Goal: Task Accomplishment & Management: Use online tool/utility

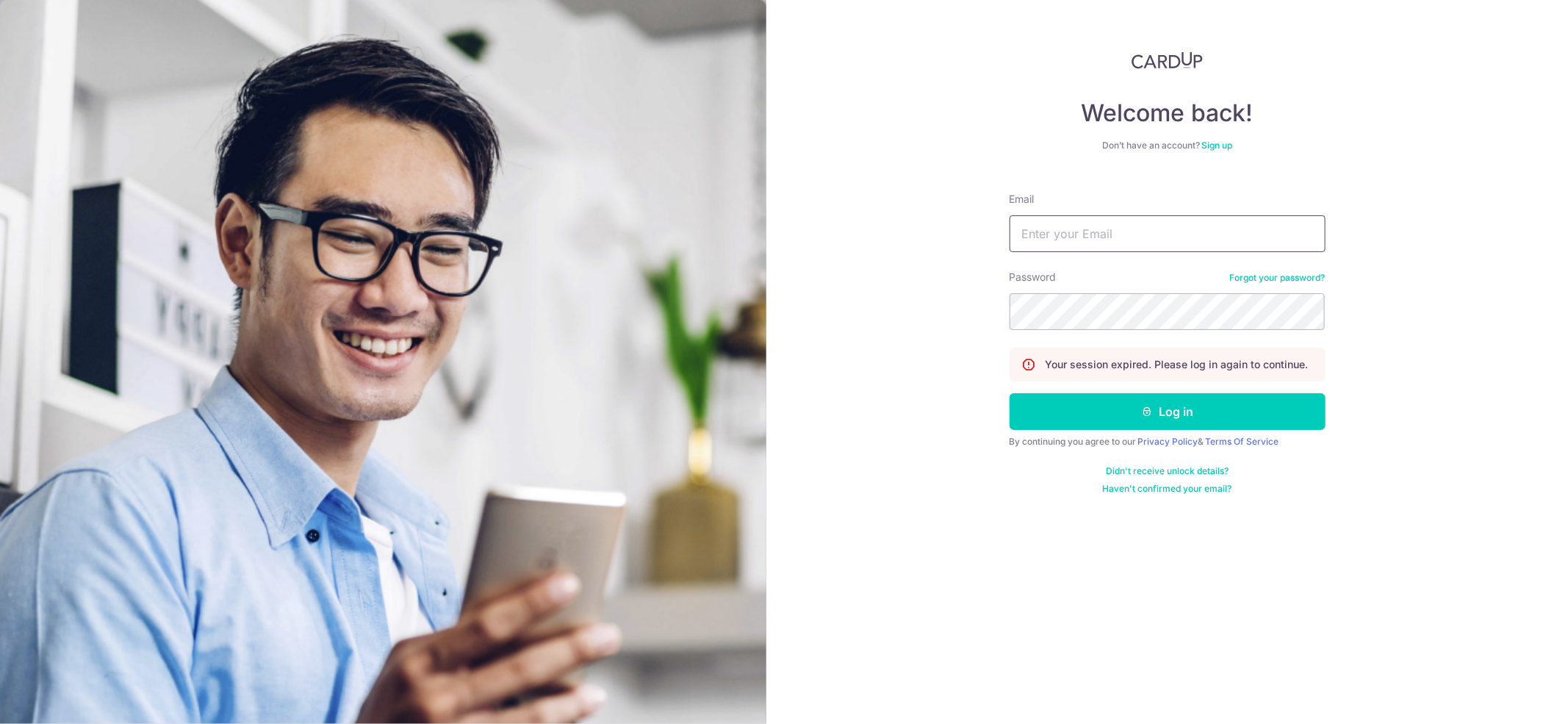
drag, startPoint x: 1095, startPoint y: 230, endPoint x: 1098, endPoint y: 238, distance: 8.5
click at [1098, 238] on input "Email" at bounding box center [1167, 233] width 316 height 37
type input "[EMAIL_ADDRESS][DOMAIN_NAME]"
click at [1104, 406] on button "Log in" at bounding box center [1167, 411] width 316 height 37
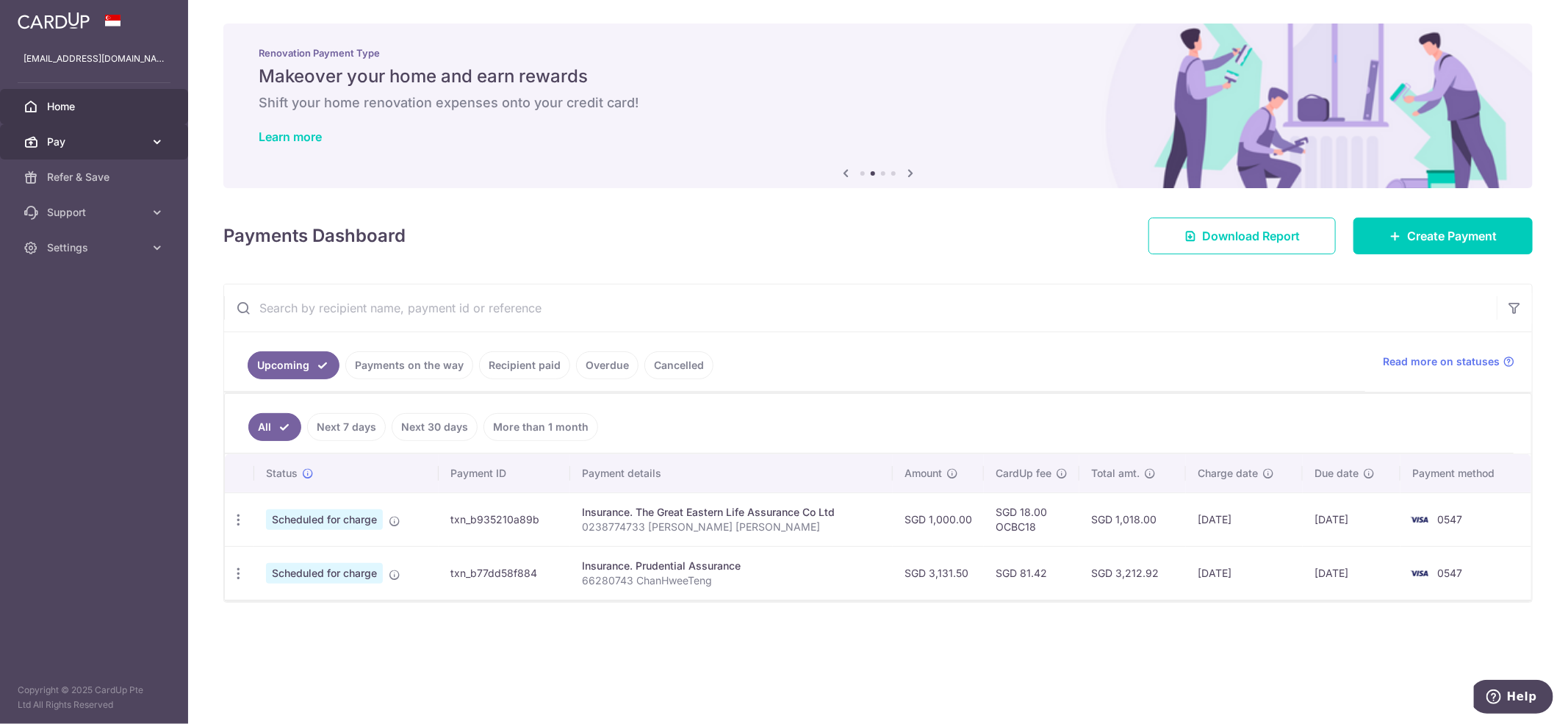
click at [101, 138] on span "Pay" at bounding box center [96, 142] width 97 height 15
click at [87, 174] on span "Payments" at bounding box center [96, 177] width 97 height 15
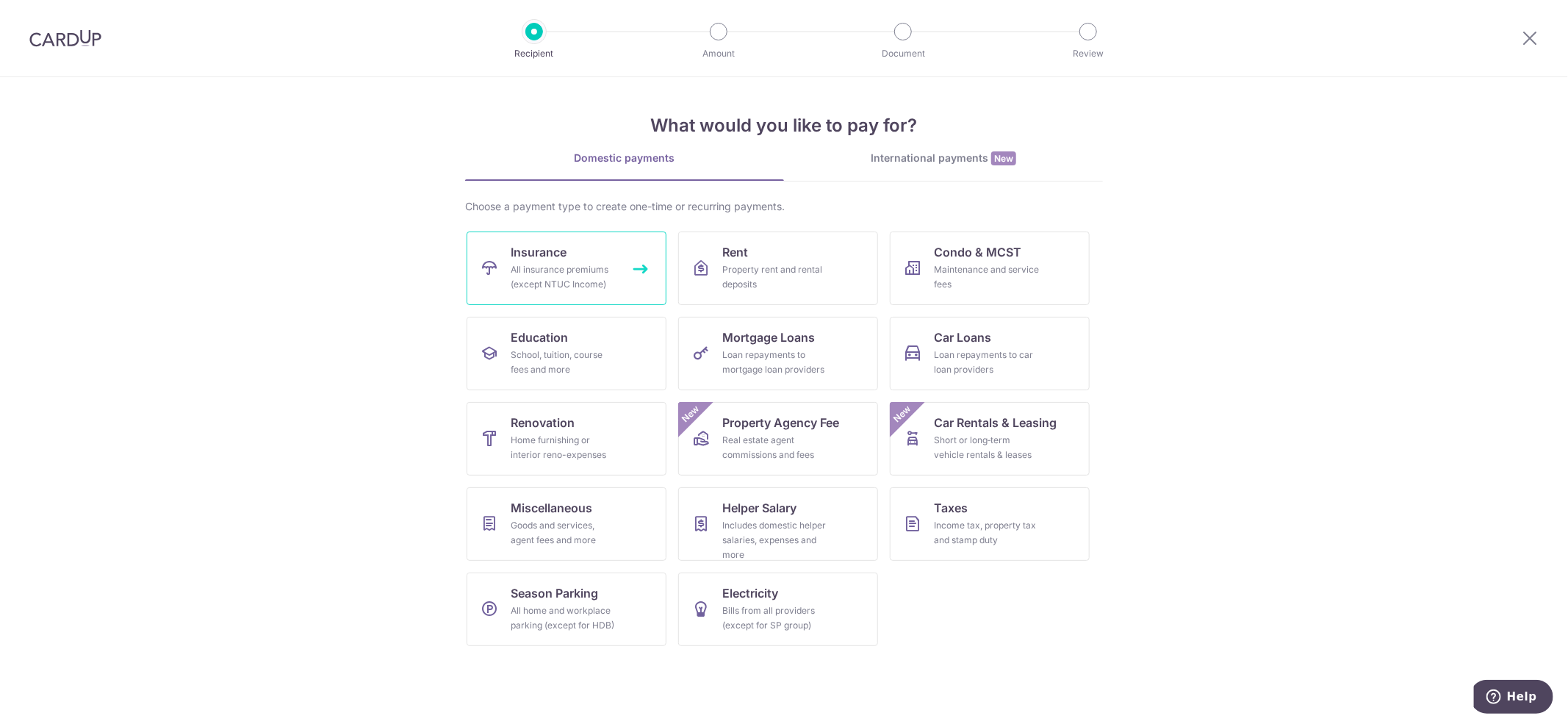
click at [565, 264] on div "All insurance premiums (except NTUC Income)" at bounding box center [564, 276] width 106 height 29
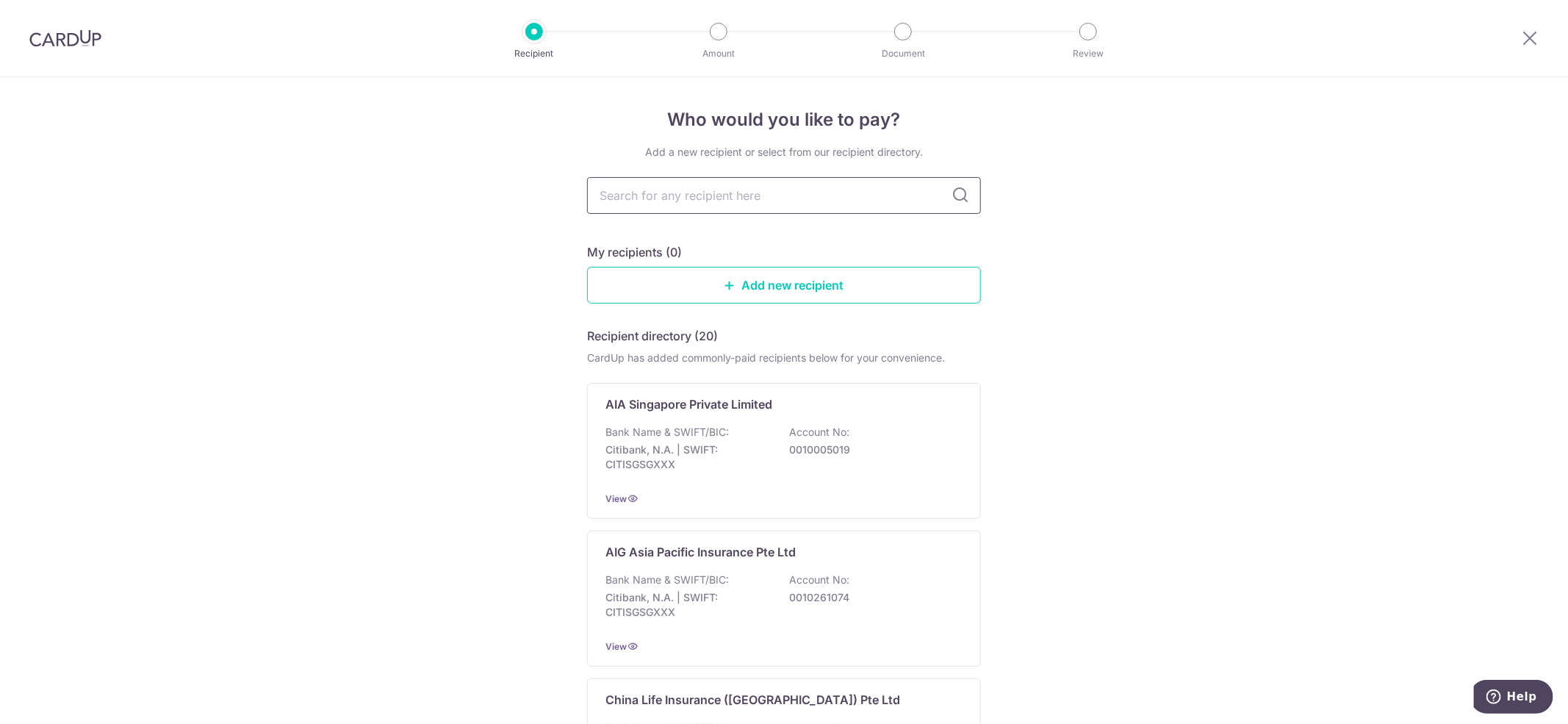
click at [747, 193] on input "text" at bounding box center [783, 195] width 393 height 37
type input "fwd"
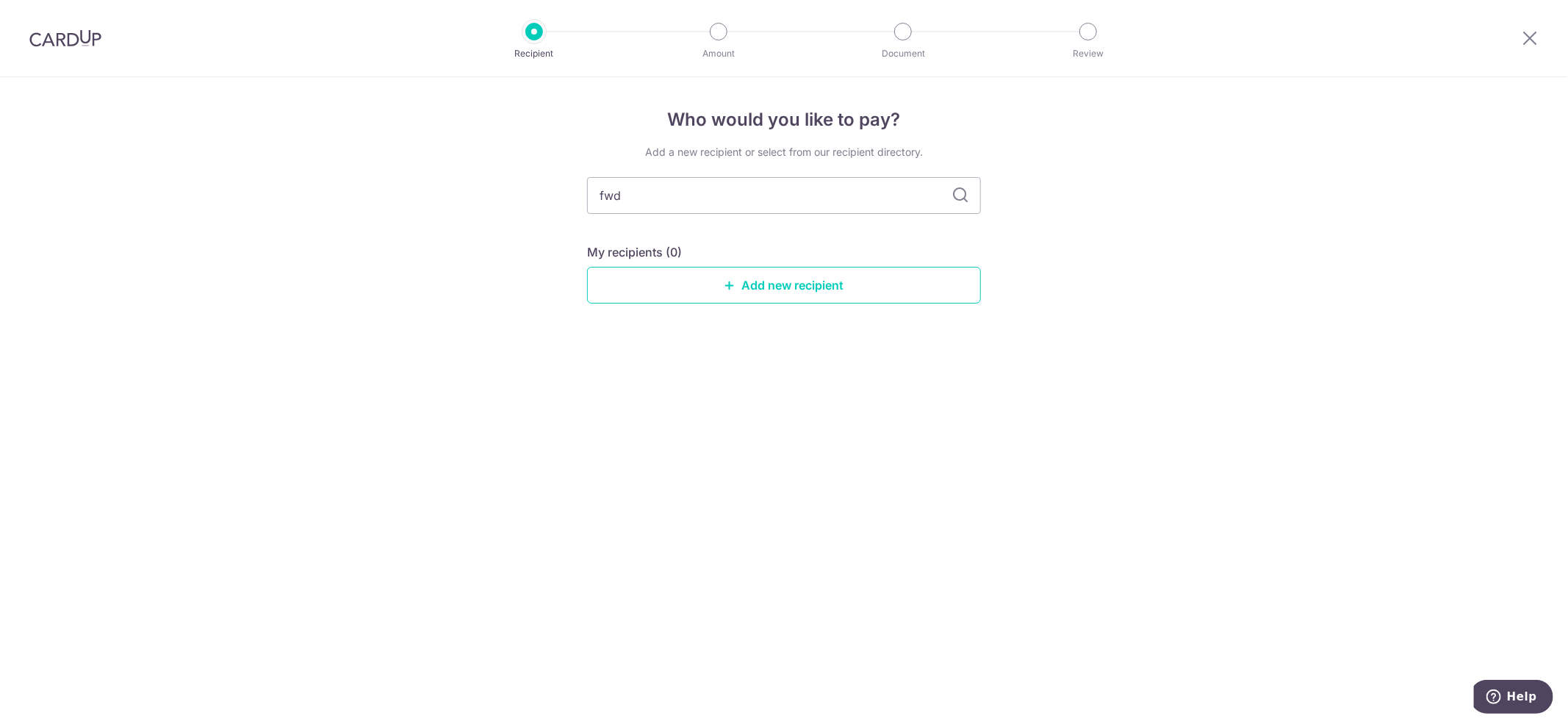
click at [78, 38] on img at bounding box center [65, 38] width 72 height 18
